Goal: Information Seeking & Learning: Find specific fact

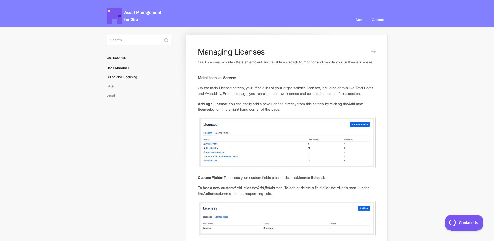
click at [128, 78] on link "Billing and Licensing" at bounding box center [124, 77] width 35 height 8
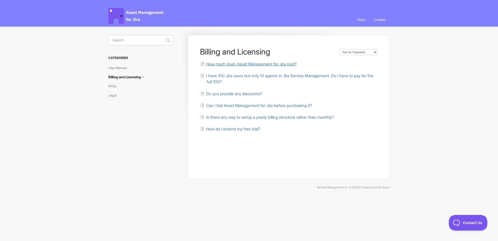
click at [234, 61] on span "How much does Asset Management for Jira cost?" at bounding box center [251, 63] width 91 height 5
